Goal: Information Seeking & Learning: Learn about a topic

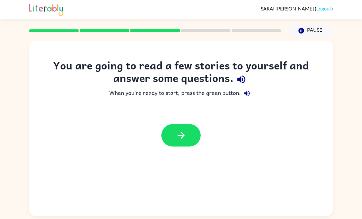
click at [179, 138] on icon "button" at bounding box center [181, 135] width 11 height 11
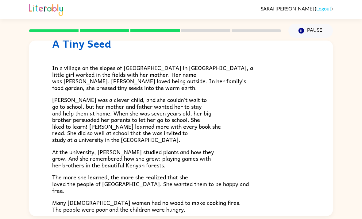
scroll to position [25, 0]
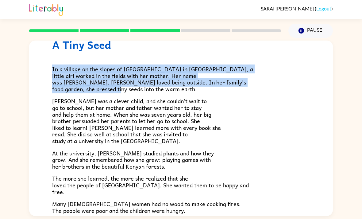
click at [248, 125] on p "[PERSON_NAME] was a clever child, and she couldn’t wait to go to school, but he…" at bounding box center [181, 121] width 258 height 46
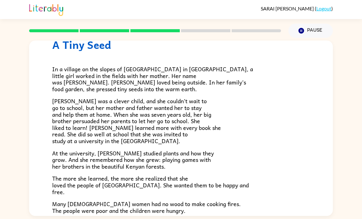
click at [59, 102] on span "[PERSON_NAME] was a clever child, and she couldn’t wait to go to school, but he…" at bounding box center [136, 120] width 169 height 49
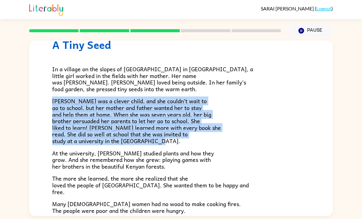
click at [260, 152] on p "At the university, [PERSON_NAME] studied plants and how they grow. And she reme…" at bounding box center [181, 160] width 258 height 20
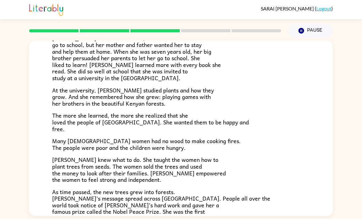
scroll to position [89, 0]
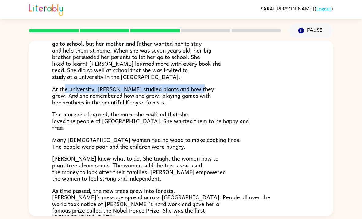
click at [220, 113] on p "The more she learned, the more she realized that she loved the people of [GEOGR…" at bounding box center [181, 121] width 258 height 20
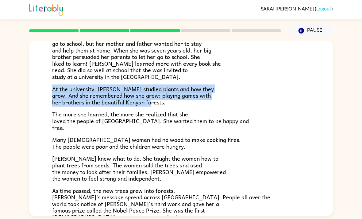
click at [246, 132] on div "In a village on the slopes of [GEOGRAPHIC_DATA] in [GEOGRAPHIC_DATA], a little …" at bounding box center [181, 113] width 258 height 252
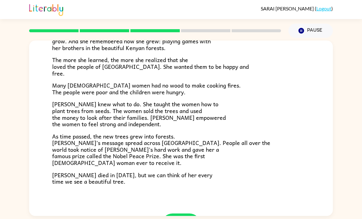
scroll to position [143, 0]
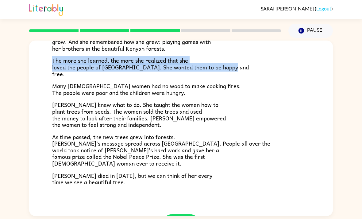
click at [244, 110] on p "[PERSON_NAME] knew what to do. She taught the women how to plant trees from see…" at bounding box center [181, 114] width 258 height 26
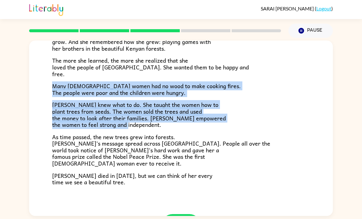
click at [207, 173] on p "[PERSON_NAME] died in [DATE], but we can think of her every time we see a beaut…" at bounding box center [181, 178] width 258 height 13
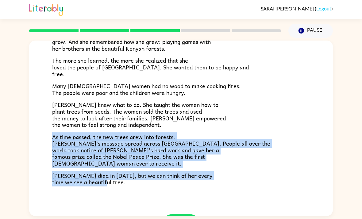
click at [188, 206] on div "A Tiny Seed In a village on the slopes of [GEOGRAPHIC_DATA] in [GEOGRAPHIC_DATA…" at bounding box center [181, 56] width 304 height 316
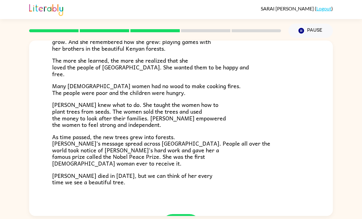
click at [188, 206] on div "A Tiny Seed In a village on the slopes of [GEOGRAPHIC_DATA] in [GEOGRAPHIC_DATA…" at bounding box center [181, 56] width 304 height 316
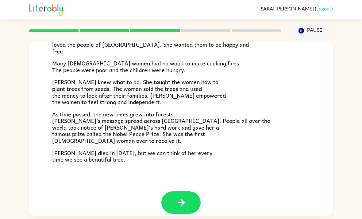
scroll to position [164, 0]
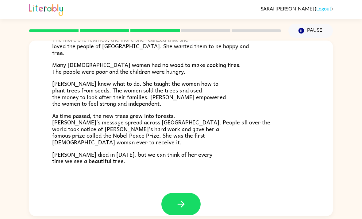
click at [187, 197] on button "button" at bounding box center [180, 204] width 39 height 22
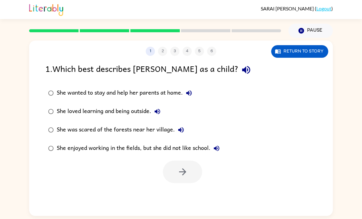
scroll to position [0, 0]
click at [173, 171] on button "button" at bounding box center [182, 171] width 39 height 22
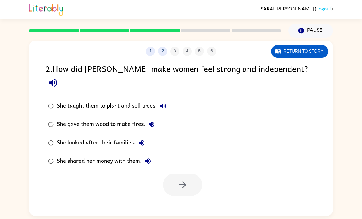
click at [53, 97] on label "She taught them to plant and sell trees." at bounding box center [107, 106] width 130 height 18
click at [187, 179] on icon "button" at bounding box center [182, 184] width 11 height 11
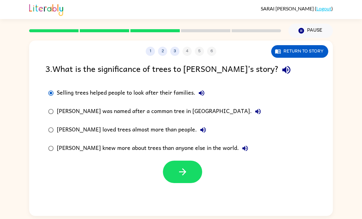
click at [173, 168] on button "button" at bounding box center [182, 171] width 39 height 22
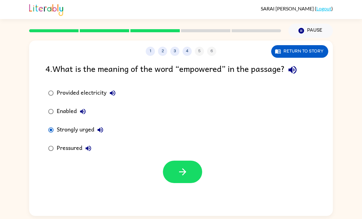
click at [102, 128] on icon "button" at bounding box center [101, 130] width 6 height 6
click at [83, 148] on button "Pressured" at bounding box center [88, 148] width 12 height 12
click at [83, 112] on icon "button" at bounding box center [82, 111] width 7 height 7
click at [110, 84] on label "Provided electricity" at bounding box center [82, 93] width 80 height 18
click at [104, 89] on div "Provided electricity" at bounding box center [88, 93] width 62 height 12
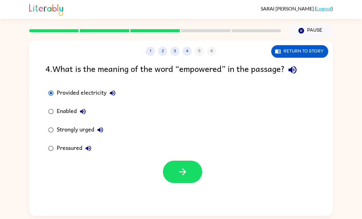
click at [104, 98] on div "Provided electricity" at bounding box center [88, 93] width 62 height 12
click at [103, 98] on div "Provided electricity" at bounding box center [88, 93] width 62 height 12
click at [112, 96] on icon "button" at bounding box center [112, 92] width 7 height 7
click at [182, 172] on icon "button" at bounding box center [182, 171] width 7 height 7
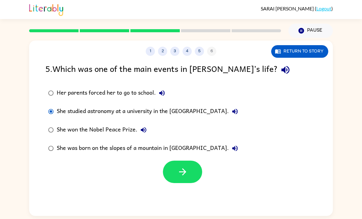
click at [179, 176] on icon "button" at bounding box center [182, 171] width 11 height 11
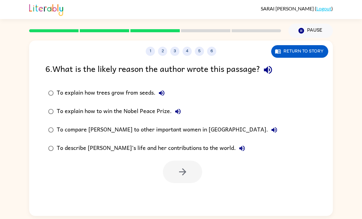
click at [47, 155] on label "To describe [PERSON_NAME]’s life and her contributions to the world." at bounding box center [162, 148] width 241 height 18
click at [182, 176] on icon "button" at bounding box center [182, 171] width 11 height 11
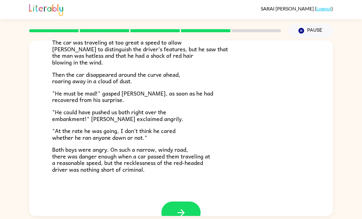
scroll to position [154, 0]
click at [194, 201] on button "button" at bounding box center [180, 212] width 39 height 22
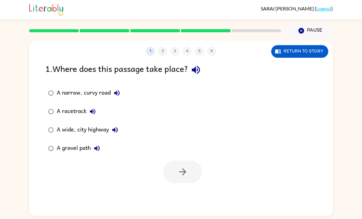
scroll to position [0, 0]
click at [315, 56] on button "Return to story" at bounding box center [299, 51] width 57 height 13
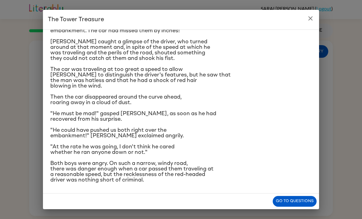
scroll to position [122, 0]
click at [296, 206] on button "Go to questions" at bounding box center [295, 201] width 44 height 11
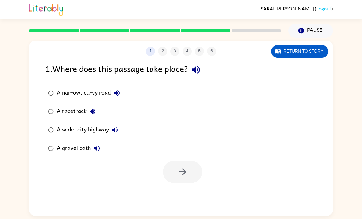
click at [299, 56] on button "Return to story" at bounding box center [299, 51] width 57 height 13
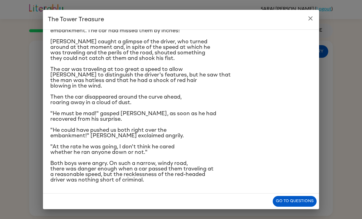
scroll to position [71, 0]
click at [295, 198] on button "Go to questions" at bounding box center [295, 201] width 44 height 11
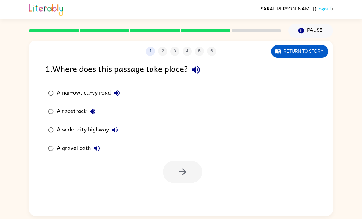
click at [58, 89] on div "A narrow, curvy road" at bounding box center [90, 93] width 66 height 12
click at [61, 96] on div "A narrow, curvy road" at bounding box center [90, 93] width 66 height 12
click at [195, 173] on button "button" at bounding box center [182, 171] width 39 height 22
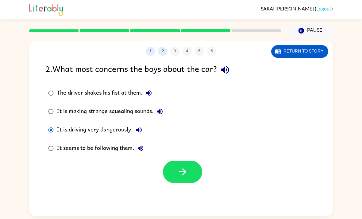
click at [185, 173] on icon "button" at bounding box center [182, 171] width 7 height 7
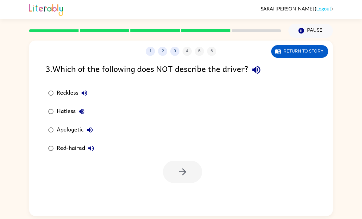
click at [54, 123] on label "Apologetic" at bounding box center [71, 130] width 58 height 18
click at [191, 181] on button "button" at bounding box center [182, 171] width 39 height 22
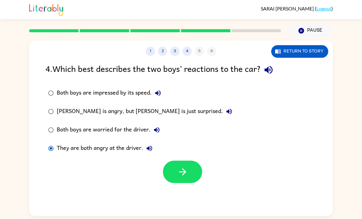
click at [187, 170] on icon "button" at bounding box center [182, 171] width 11 height 11
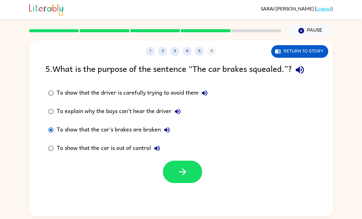
scroll to position [2, 0]
click at [188, 167] on icon "button" at bounding box center [182, 171] width 11 height 11
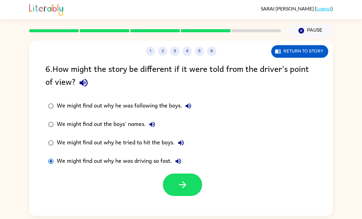
click at [163, 184] on button "button" at bounding box center [182, 184] width 39 height 22
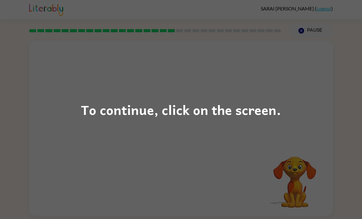
click at [317, 156] on div "To continue, click on the screen." at bounding box center [181, 109] width 362 height 219
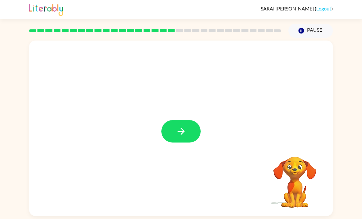
click at [180, 133] on icon "button" at bounding box center [180, 131] width 7 height 7
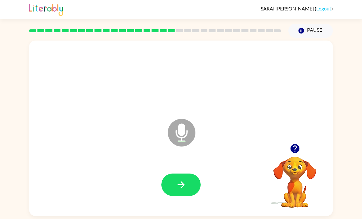
click at [191, 182] on button "button" at bounding box center [180, 184] width 39 height 22
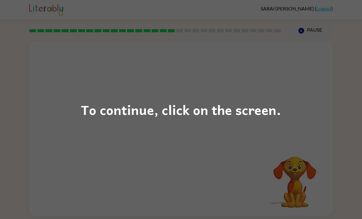
click at [323, 124] on div "To continue, click on the screen." at bounding box center [181, 109] width 362 height 219
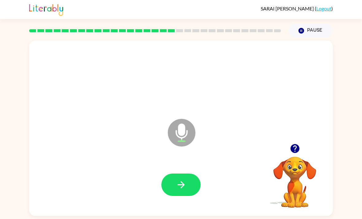
click at [293, 152] on icon "button" at bounding box center [294, 148] width 9 height 9
click at [180, 188] on icon "button" at bounding box center [181, 184] width 11 height 11
click at [177, 186] on icon "button" at bounding box center [181, 184] width 11 height 11
click at [183, 193] on button "button" at bounding box center [180, 184] width 39 height 22
click at [186, 184] on icon "button" at bounding box center [181, 184] width 11 height 11
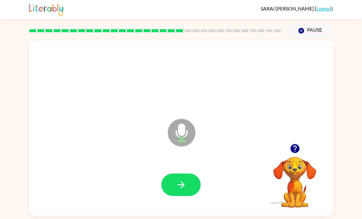
click at [195, 183] on button "button" at bounding box center [180, 184] width 39 height 22
click at [184, 184] on icon "button" at bounding box center [181, 184] width 11 height 11
click at [194, 174] on div at bounding box center [180, 185] width 291 height 50
click at [191, 195] on button "button" at bounding box center [180, 184] width 39 height 22
click at [189, 181] on button "button" at bounding box center [180, 184] width 39 height 22
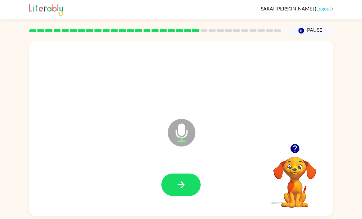
click at [192, 188] on button "button" at bounding box center [180, 184] width 39 height 22
click at [189, 181] on button "button" at bounding box center [180, 184] width 39 height 22
click at [191, 187] on button "button" at bounding box center [180, 184] width 39 height 22
click at [193, 190] on button "button" at bounding box center [180, 184] width 39 height 22
click at [186, 183] on icon "button" at bounding box center [181, 184] width 11 height 11
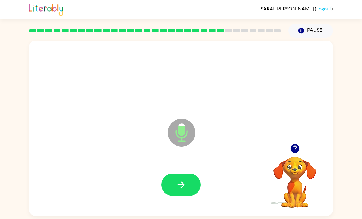
click at [191, 182] on button "button" at bounding box center [180, 184] width 39 height 22
click at [187, 192] on button "button" at bounding box center [180, 184] width 39 height 22
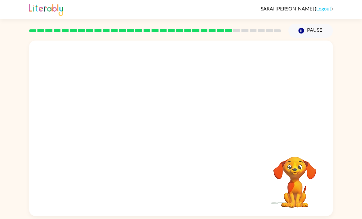
click at [294, 171] on video "Your browser must support playing .mp4 files to use Literably. Please try using…" at bounding box center [294, 177] width 61 height 61
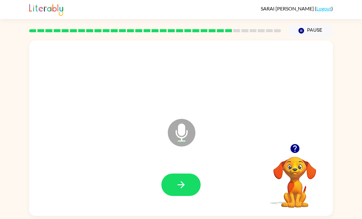
click at [179, 190] on icon "button" at bounding box center [181, 184] width 11 height 11
click at [177, 186] on icon "button" at bounding box center [181, 184] width 11 height 11
click at [179, 180] on button "button" at bounding box center [180, 184] width 39 height 22
click at [179, 193] on button "button" at bounding box center [180, 184] width 39 height 22
click at [192, 185] on button "button" at bounding box center [180, 184] width 39 height 22
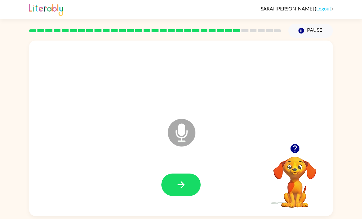
click at [186, 177] on button "button" at bounding box center [180, 184] width 39 height 22
click at [187, 191] on button "button" at bounding box center [180, 184] width 39 height 22
click at [184, 190] on icon "button" at bounding box center [181, 184] width 11 height 11
click at [178, 175] on button "button" at bounding box center [180, 184] width 39 height 22
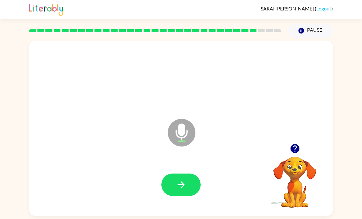
click at [182, 179] on icon "button" at bounding box center [181, 184] width 11 height 11
click at [178, 179] on icon "button" at bounding box center [181, 184] width 11 height 11
click at [169, 173] on button "button" at bounding box center [180, 184] width 39 height 22
click at [182, 175] on button "button" at bounding box center [180, 184] width 39 height 22
click at [198, 175] on button "button" at bounding box center [180, 184] width 39 height 22
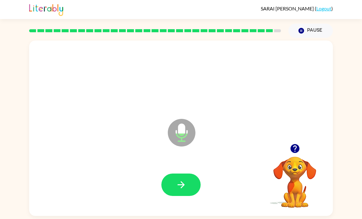
click at [174, 173] on button "button" at bounding box center [180, 184] width 39 height 22
click at [179, 179] on icon "button" at bounding box center [181, 184] width 11 height 11
